Goal: Navigation & Orientation: Find specific page/section

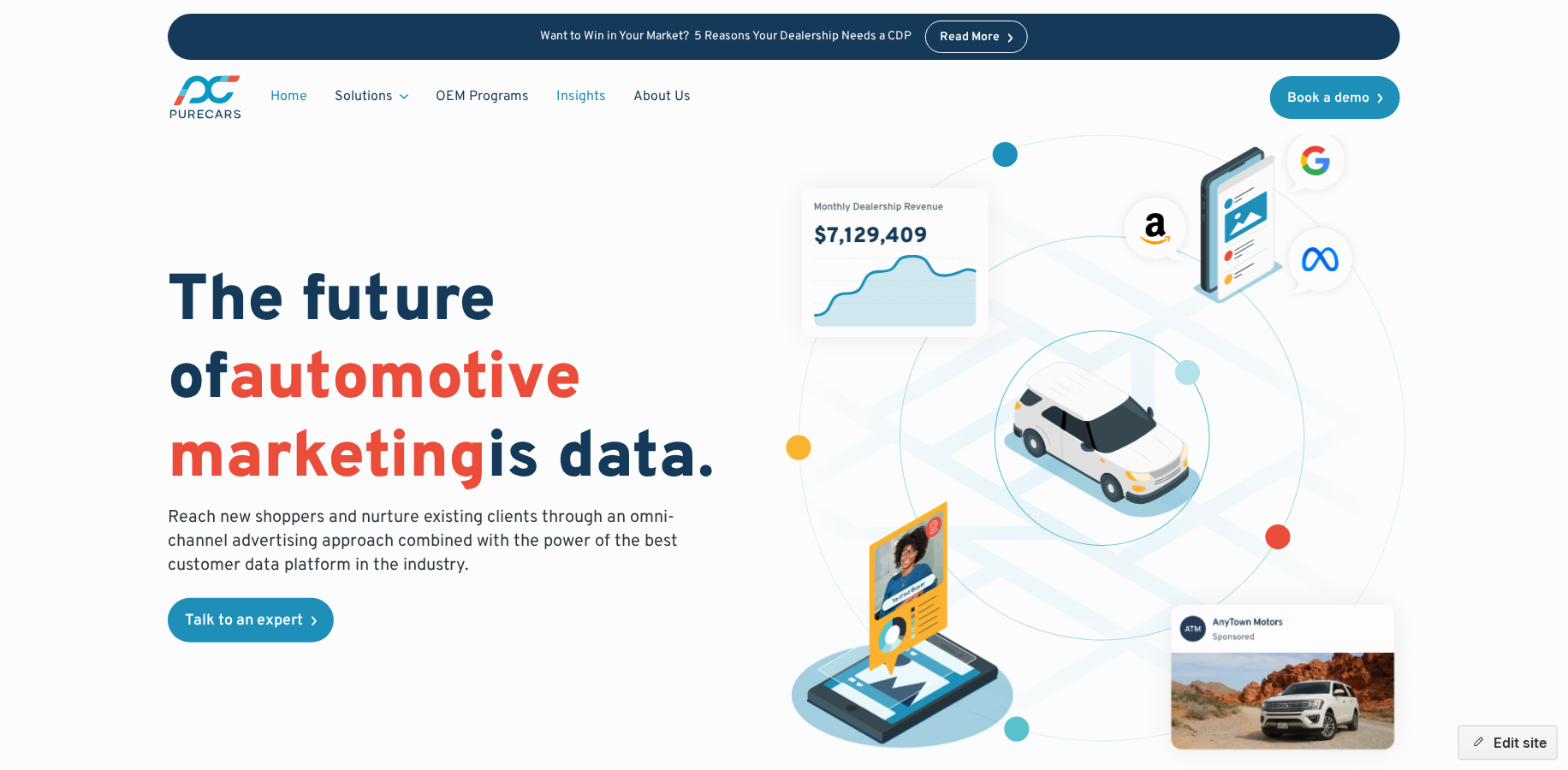
click at [590, 95] on link "Insights" at bounding box center [581, 96] width 77 height 33
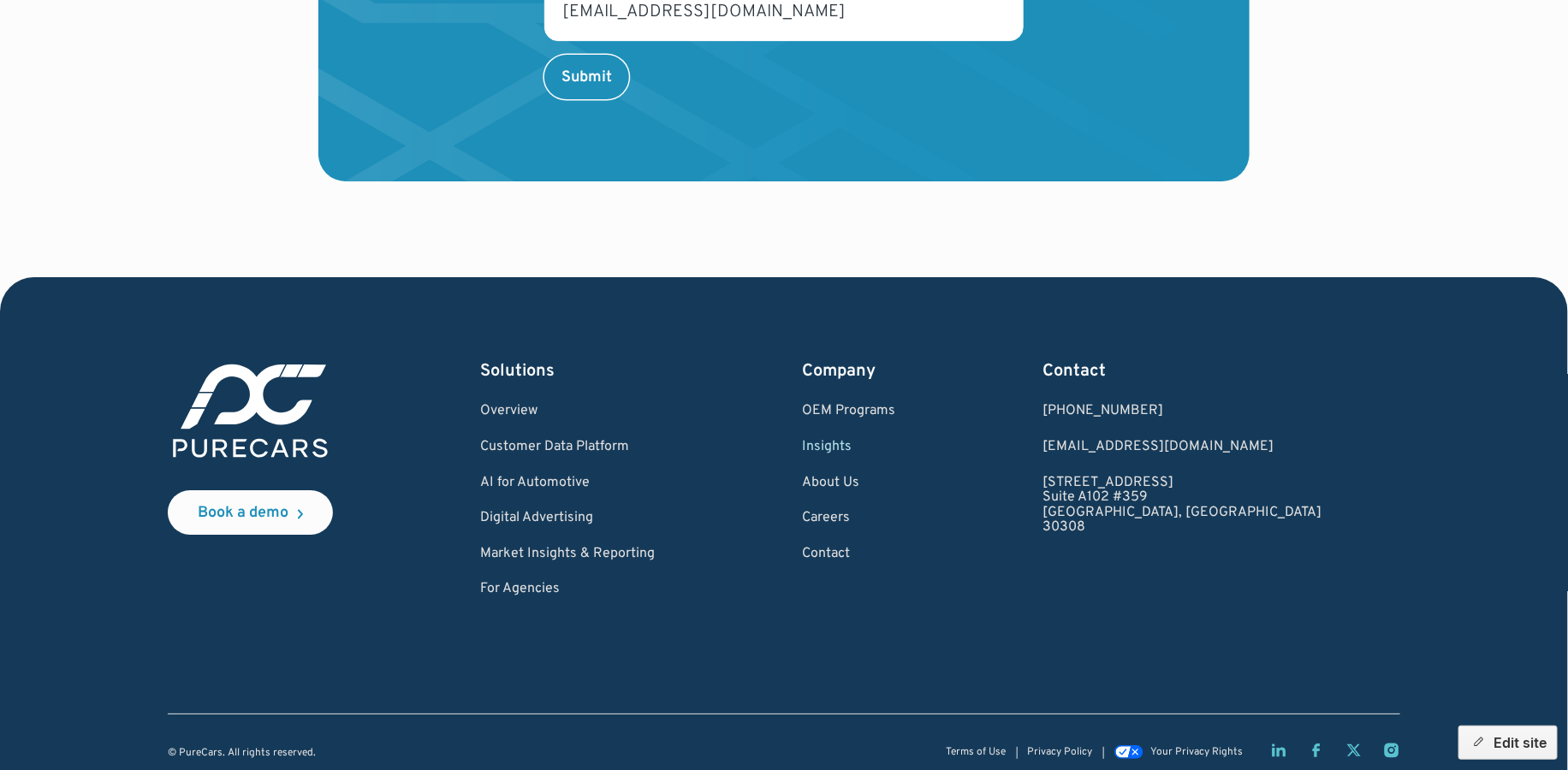
scroll to position [2893, 0]
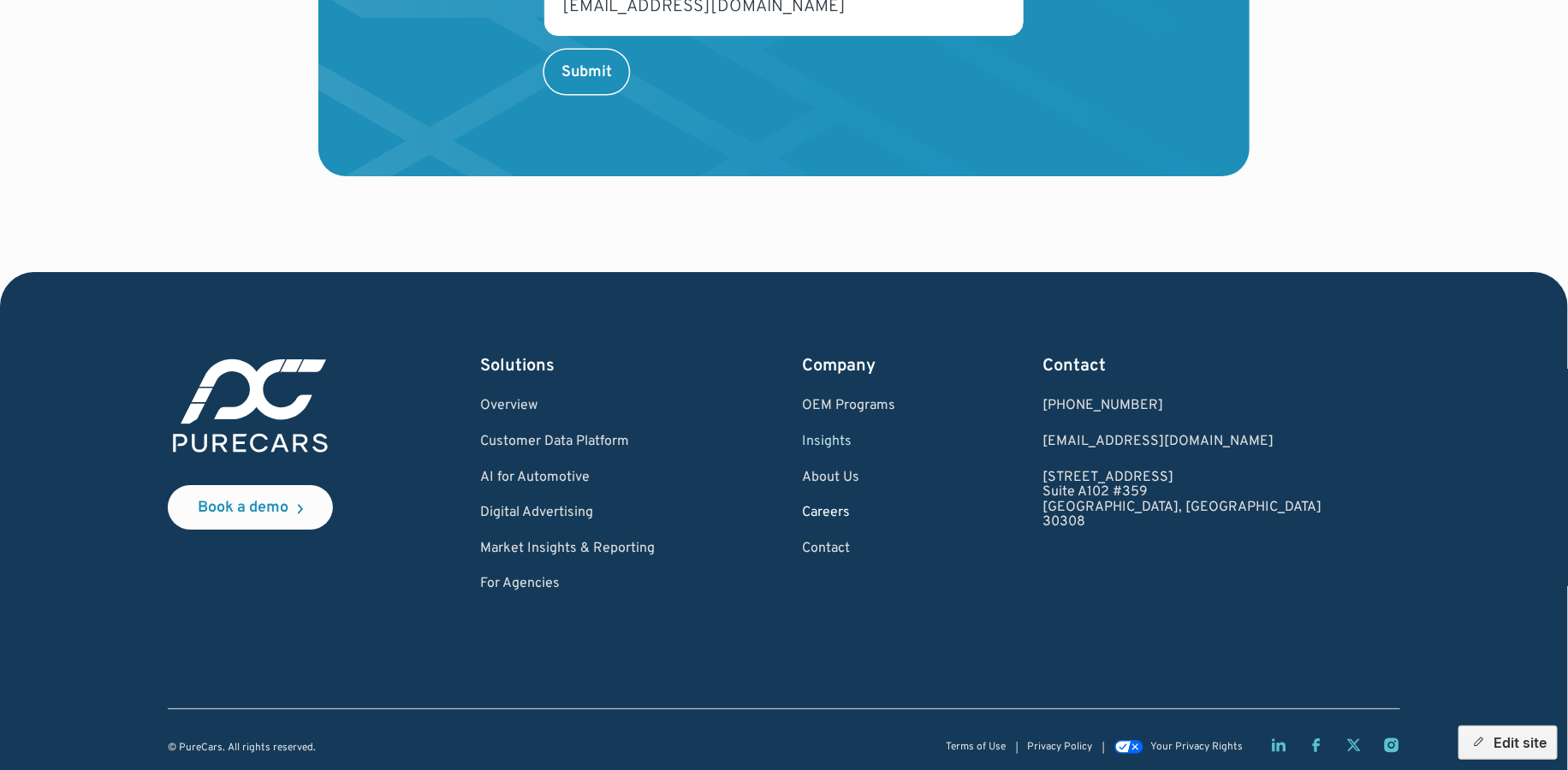
click at [896, 505] on link "Careers" at bounding box center [849, 513] width 93 height 15
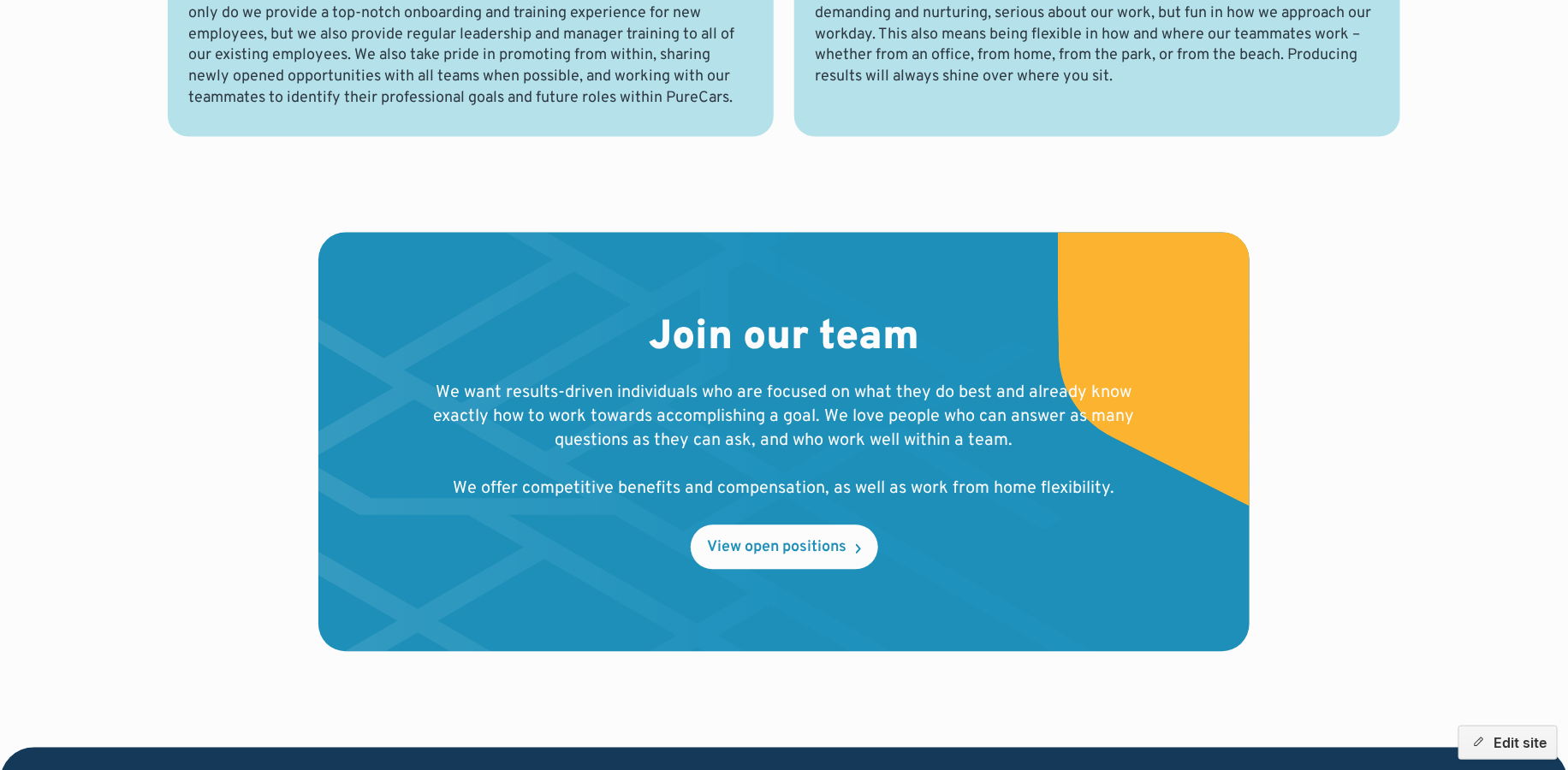
scroll to position [1580, 0]
